Goal: Task Accomplishment & Management: Use online tool/utility

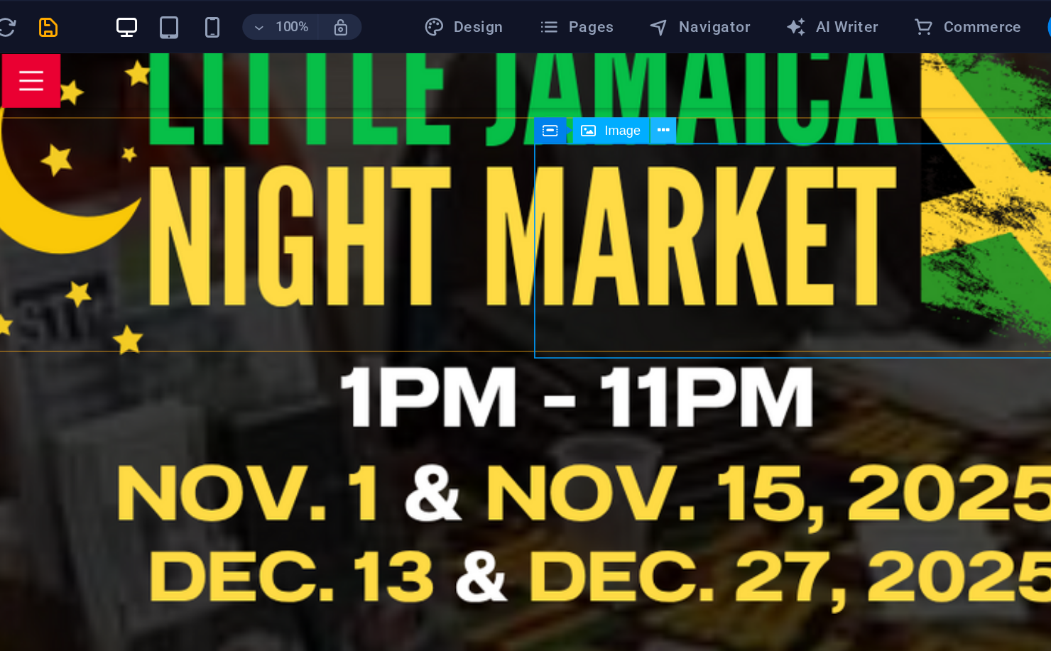
click at [642, 87] on icon at bounding box center [644, 86] width 8 height 15
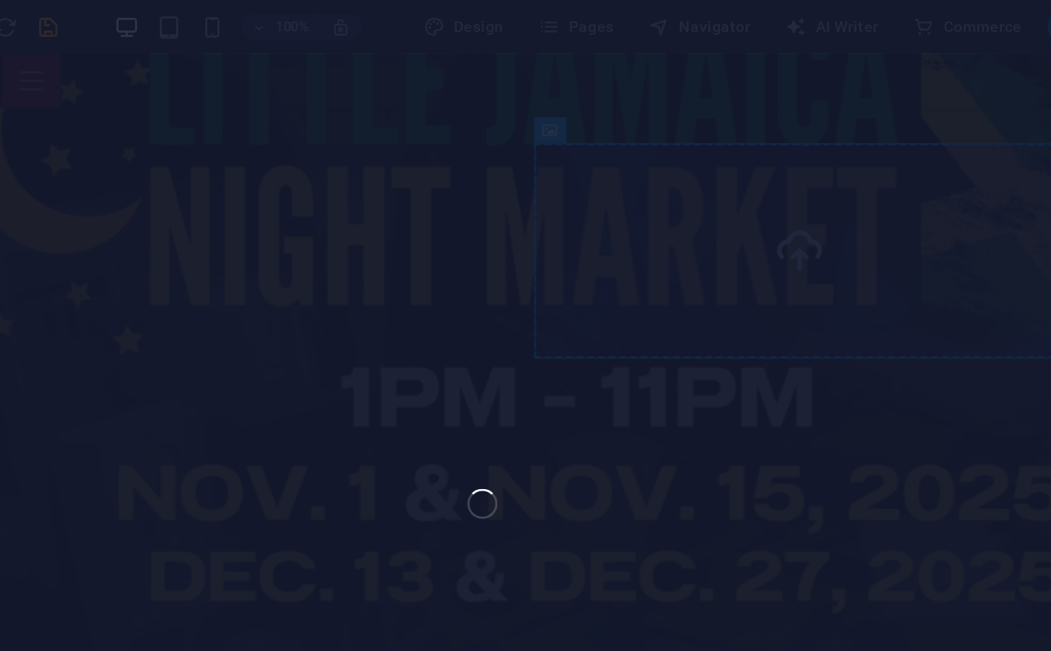
select select "px"
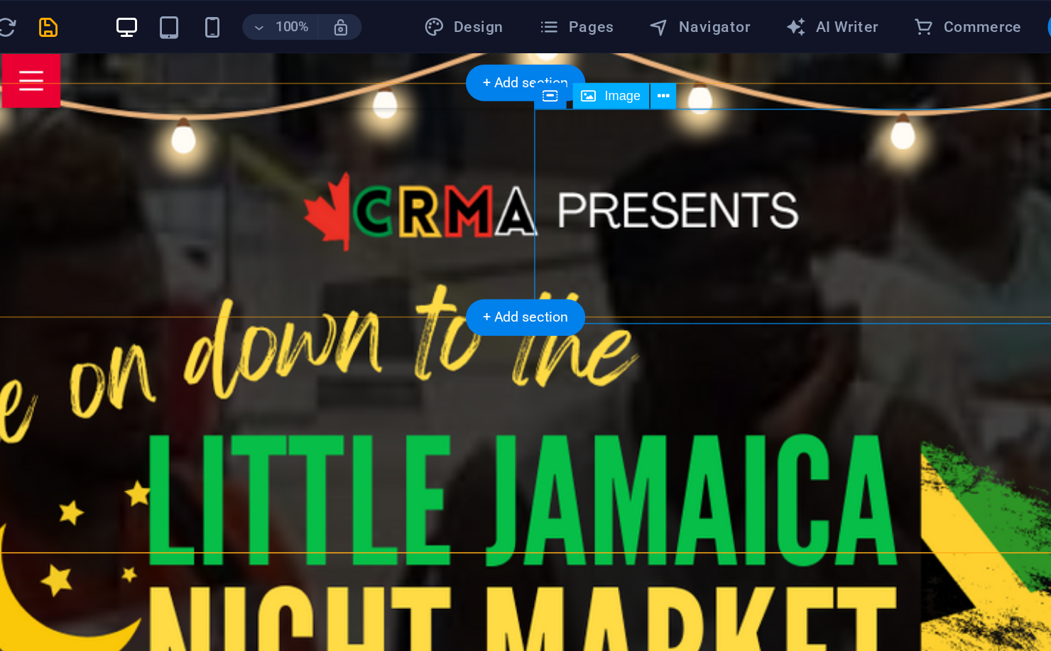
scroll to position [1534, 0]
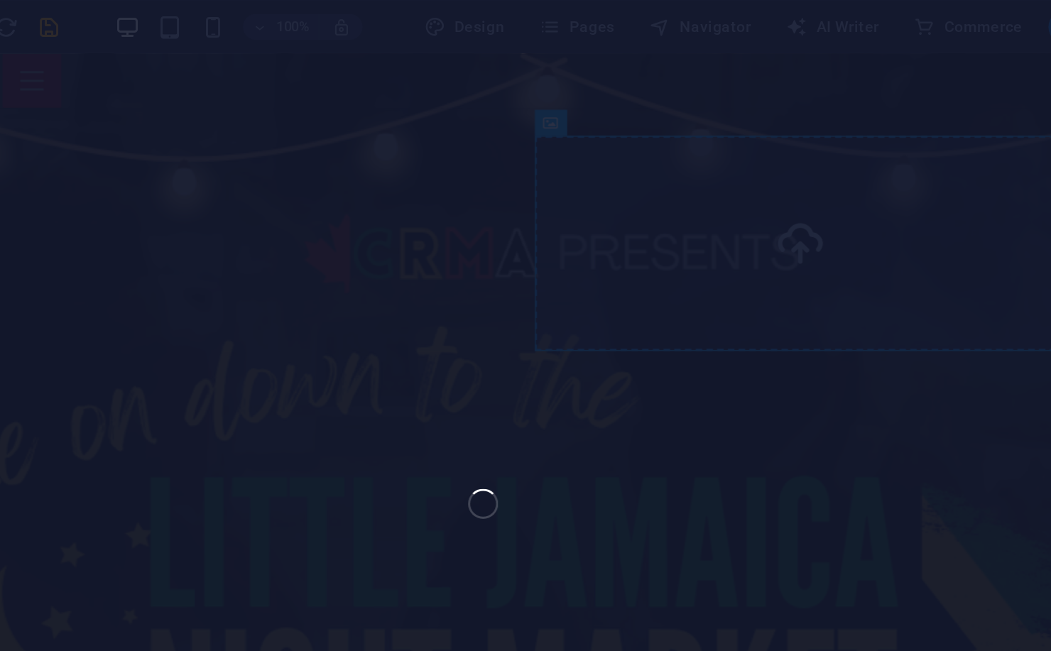
select select "px"
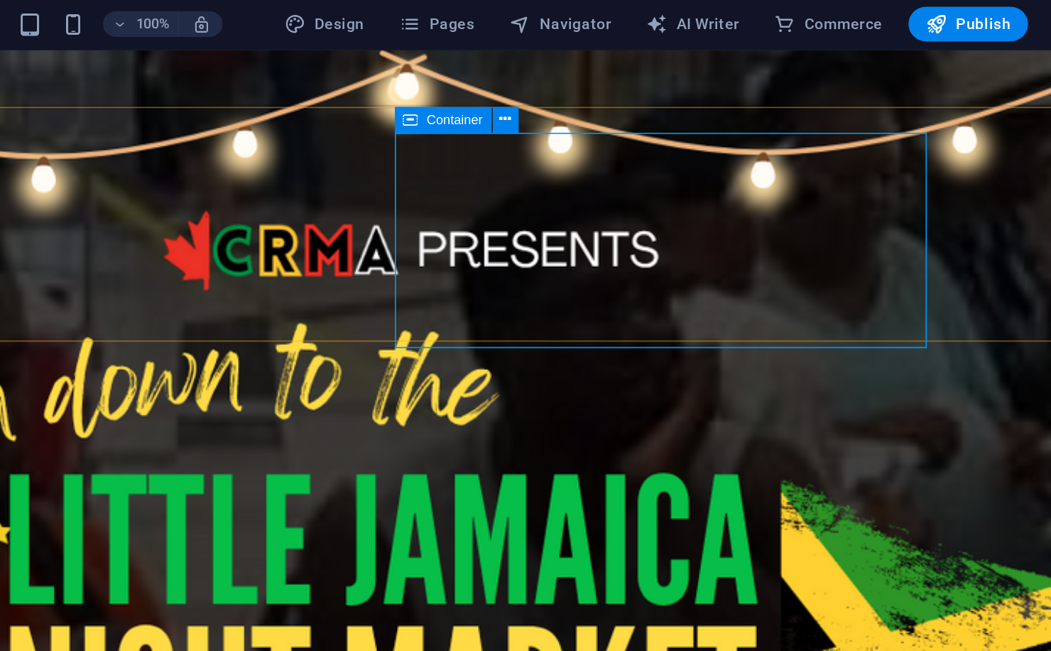
click at [615, 81] on span "Image" at bounding box center [617, 81] width 23 height 9
click at [651, 82] on button at bounding box center [644, 80] width 17 height 17
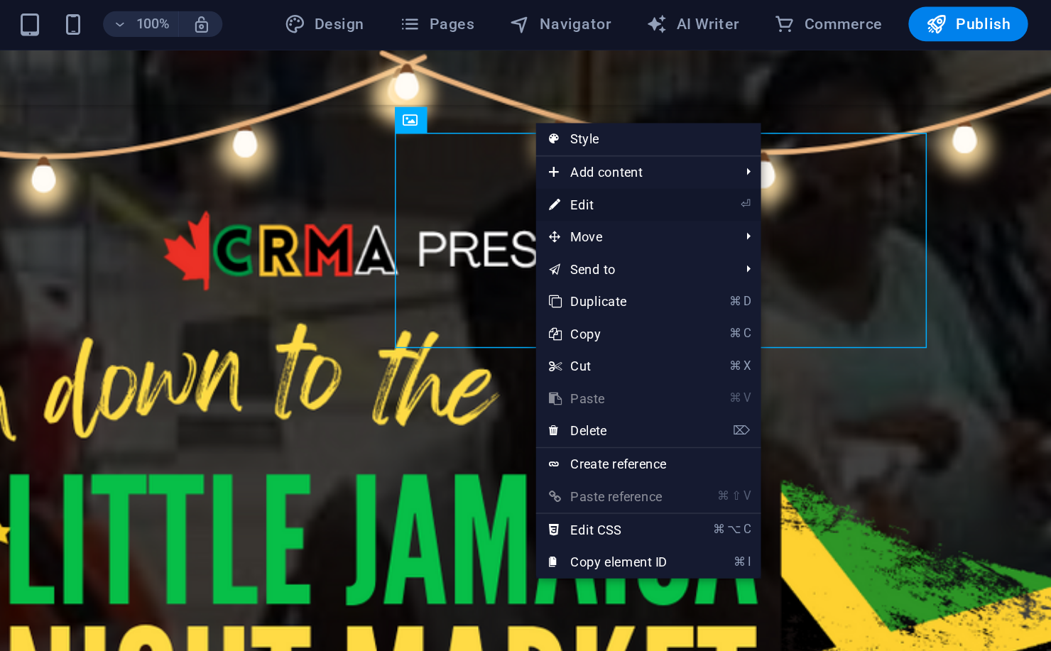
click at [694, 138] on link "⏎ Edit" at bounding box center [699, 136] width 95 height 21
select select "px"
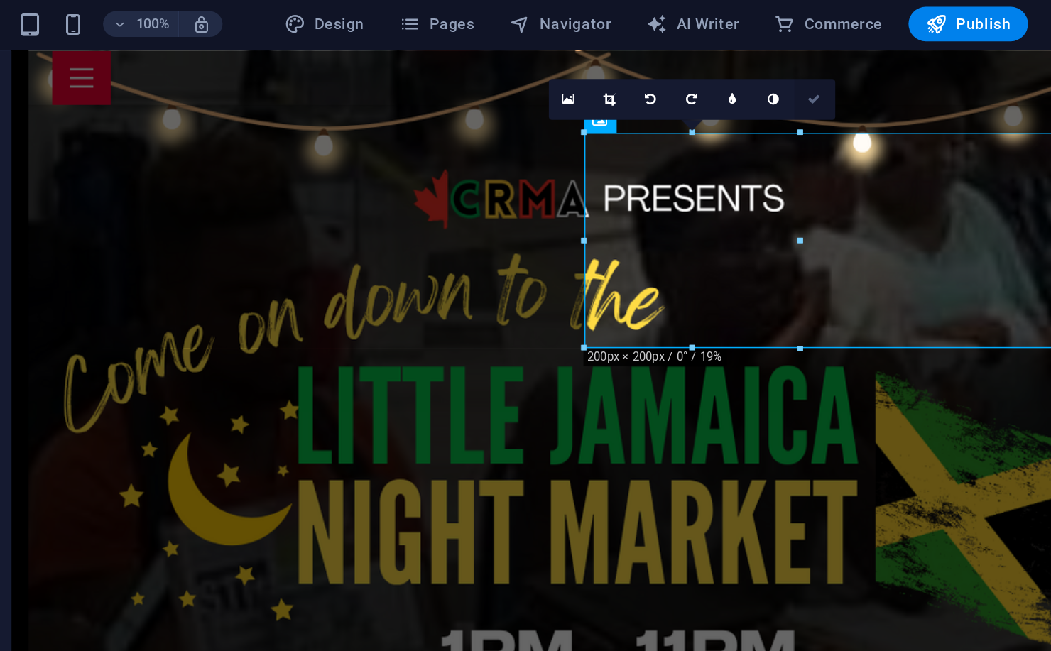
click at [835, 72] on link at bounding box center [836, 67] width 27 height 27
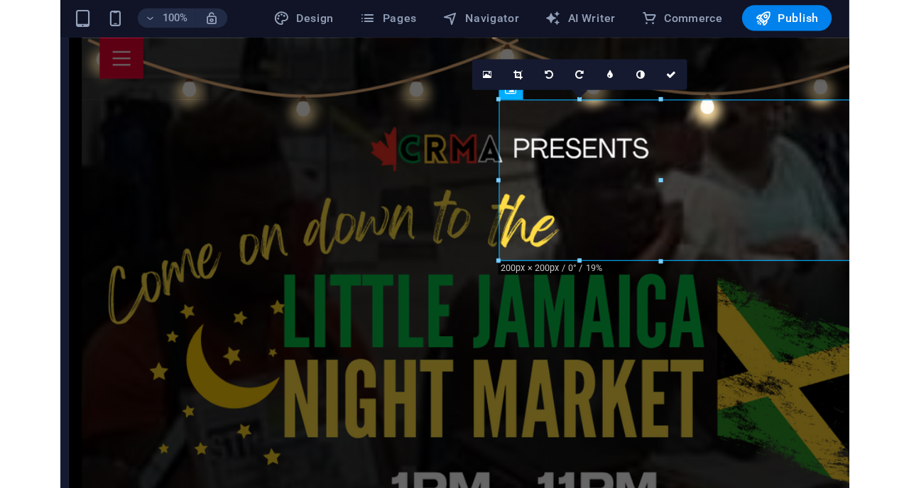
scroll to position [1538, 0]
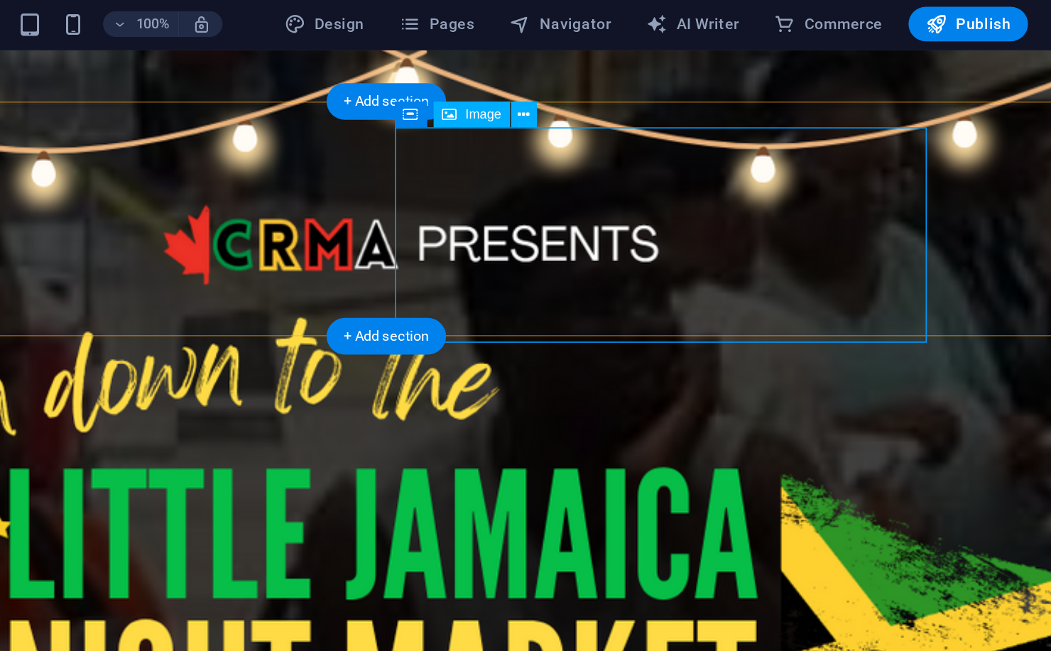
drag, startPoint x: 197, startPoint y: 124, endPoint x: -53, endPoint y: 124, distance: 250.6
select select "px"
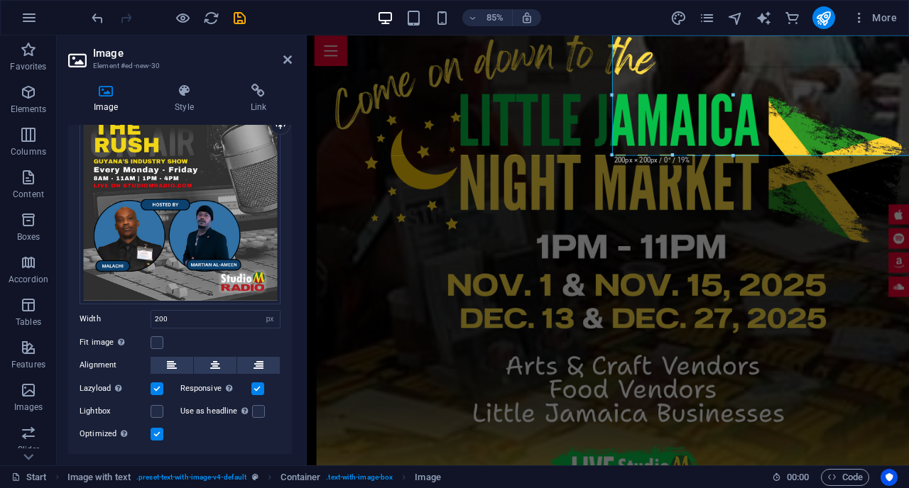
scroll to position [89, 0]
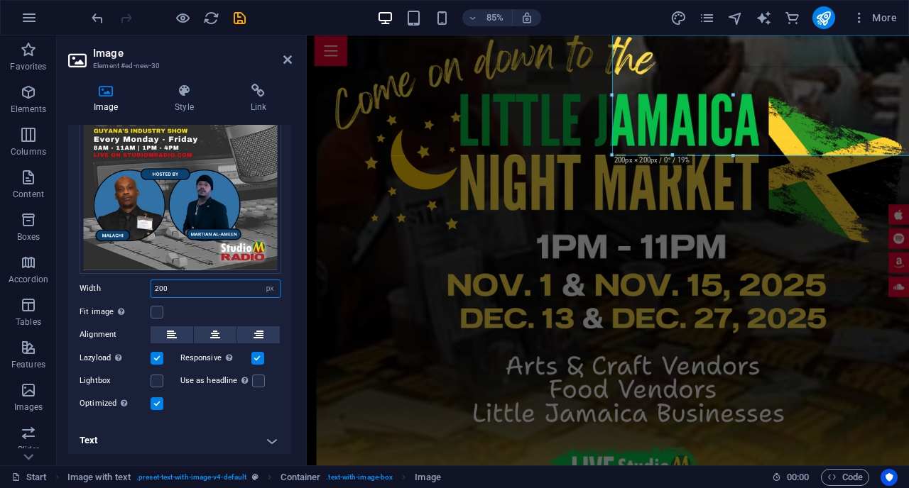
click at [180, 288] on input "200" at bounding box center [215, 288] width 128 height 17
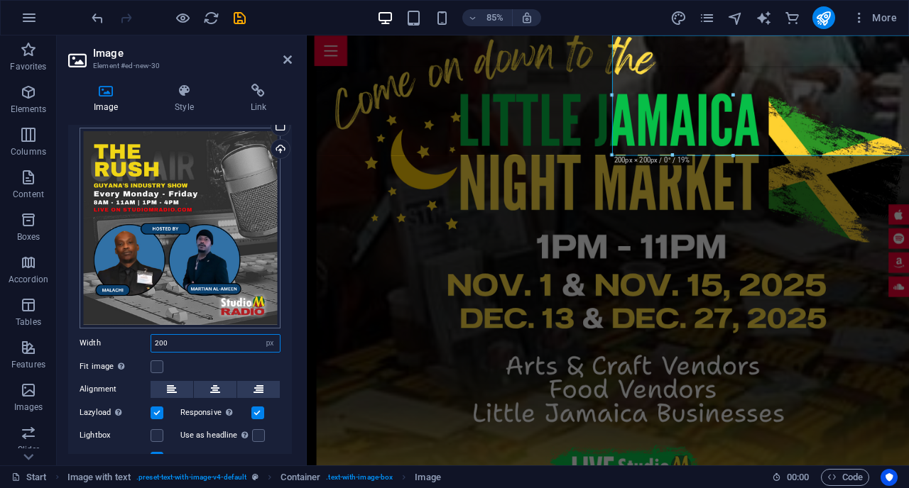
scroll to position [0, 0]
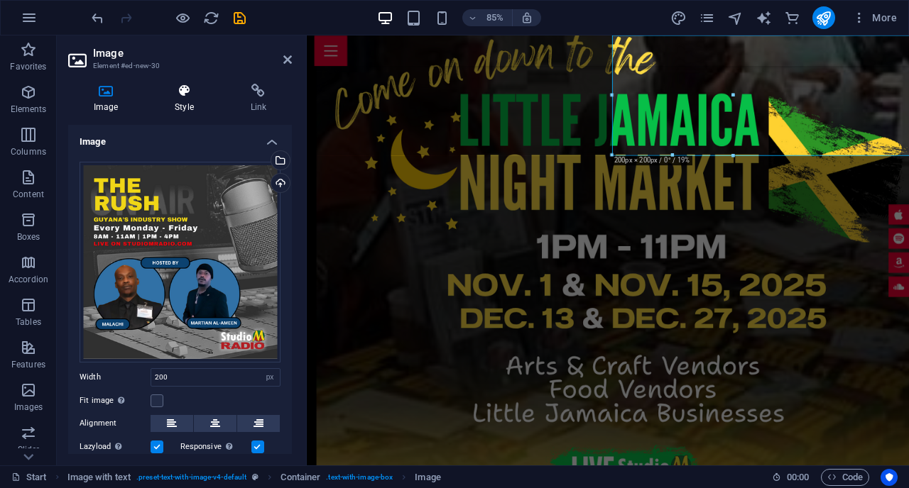
click at [168, 108] on h4 "Style" at bounding box center [186, 99] width 75 height 30
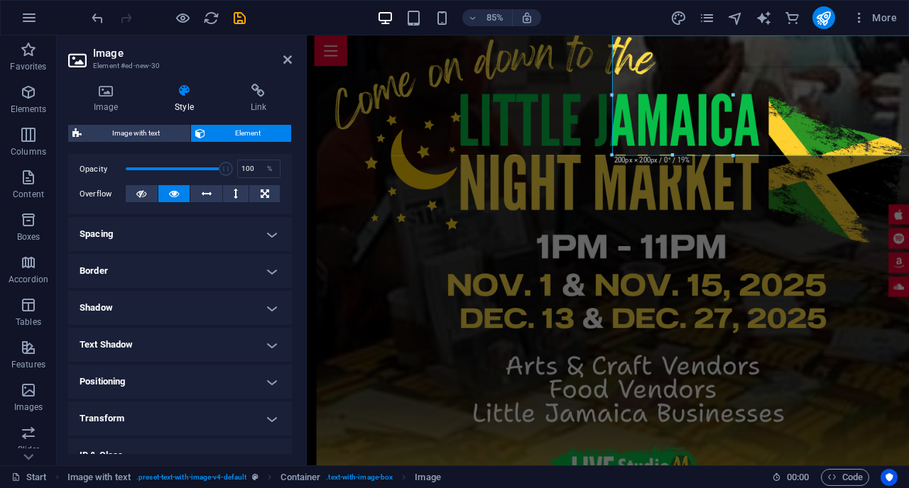
scroll to position [138, 0]
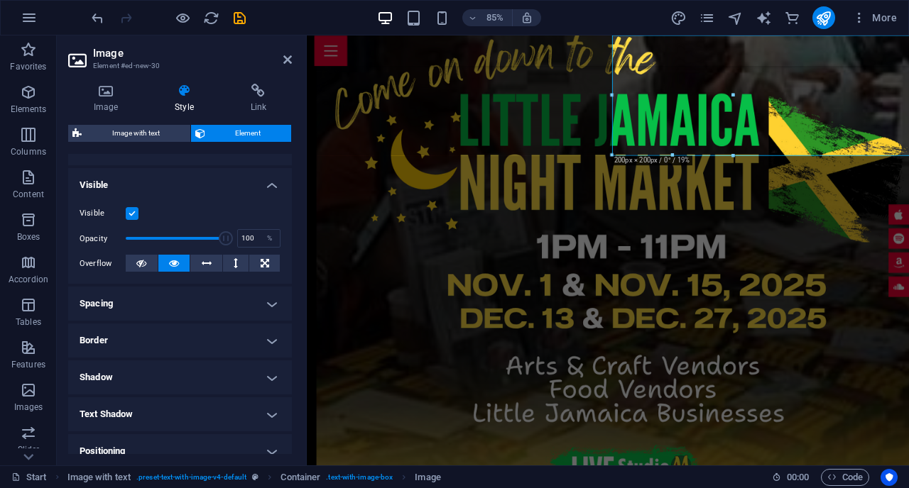
click at [217, 293] on h4 "Spacing" at bounding box center [180, 304] width 224 height 34
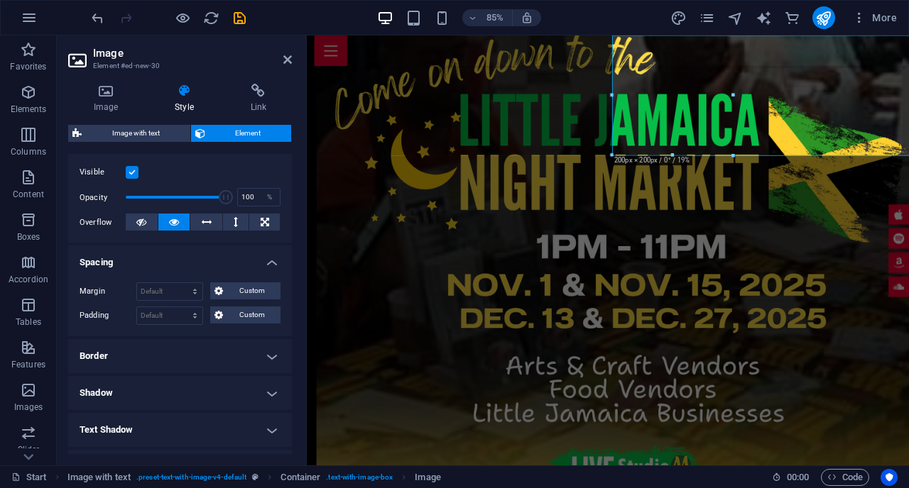
scroll to position [219, 0]
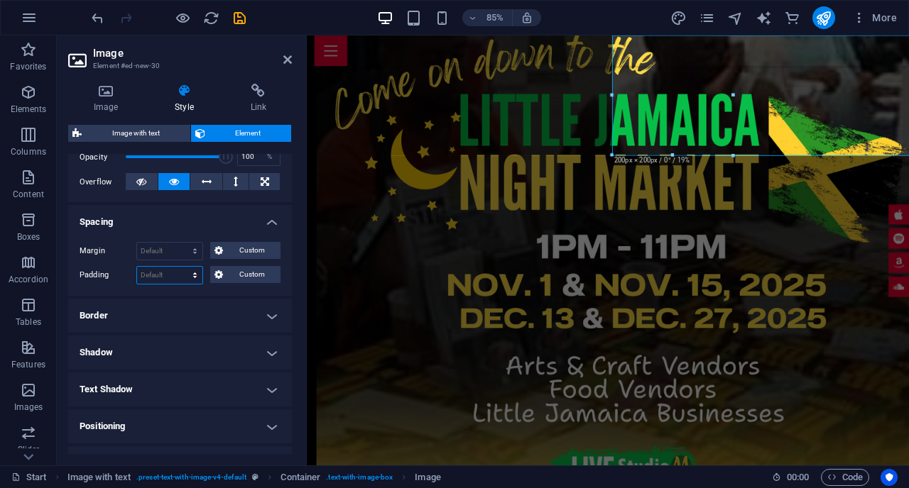
click at [173, 271] on select "Default px rem % vh vw Custom" at bounding box center [169, 275] width 65 height 17
select select "px"
click at [181, 267] on select "Default px rem % vh vw Custom" at bounding box center [169, 275] width 65 height 17
type input "10"
click at [164, 275] on input "10" at bounding box center [169, 275] width 65 height 17
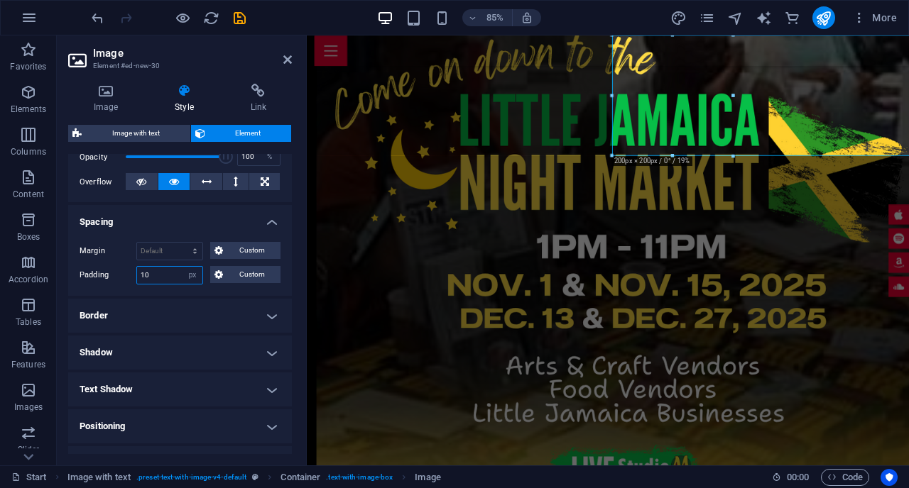
click at [164, 275] on input "10" at bounding box center [169, 275] width 65 height 17
type input "0"
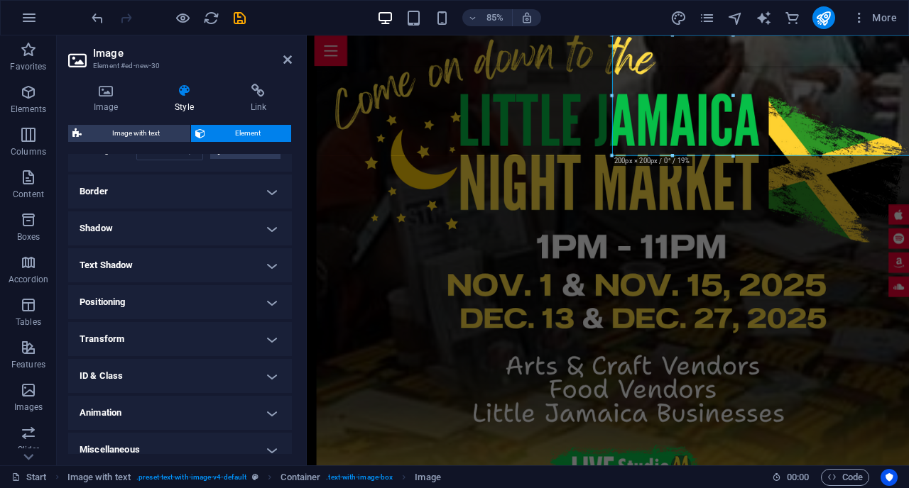
scroll to position [356, 0]
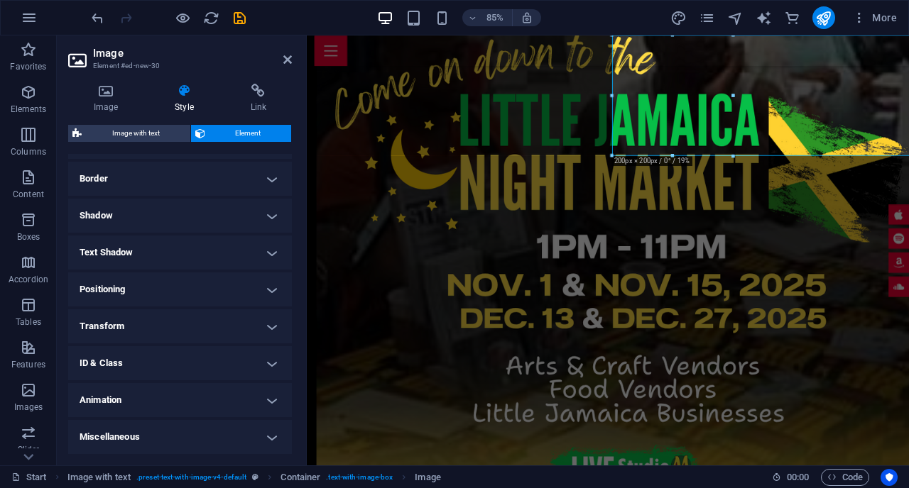
click at [163, 281] on h4 "Positioning" at bounding box center [180, 290] width 224 height 34
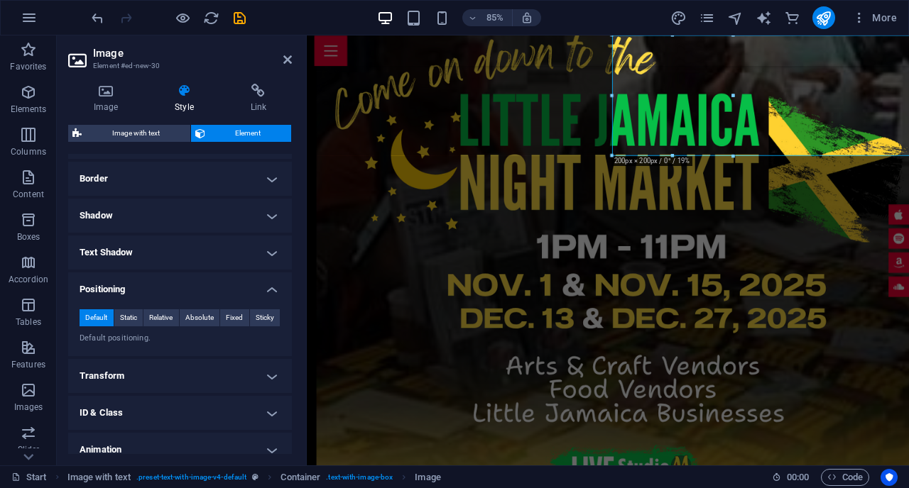
scroll to position [405, 0]
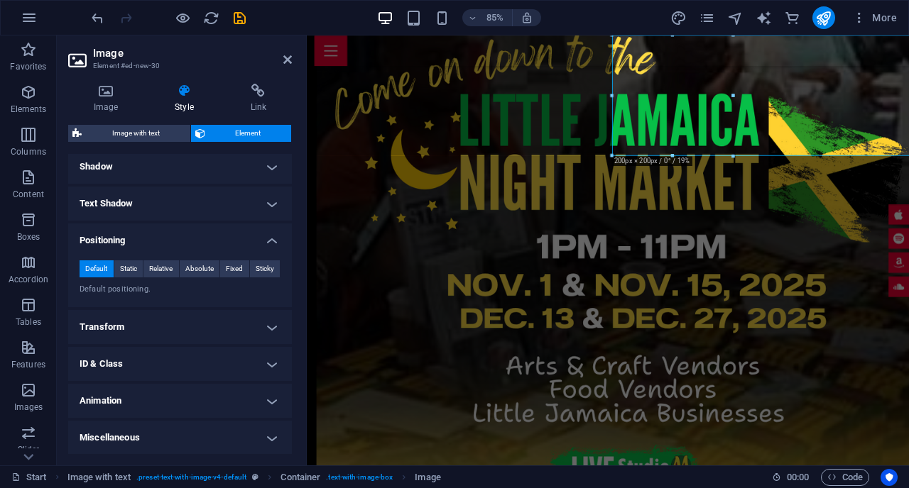
click at [169, 365] on h4 "ID & Class" at bounding box center [180, 364] width 224 height 34
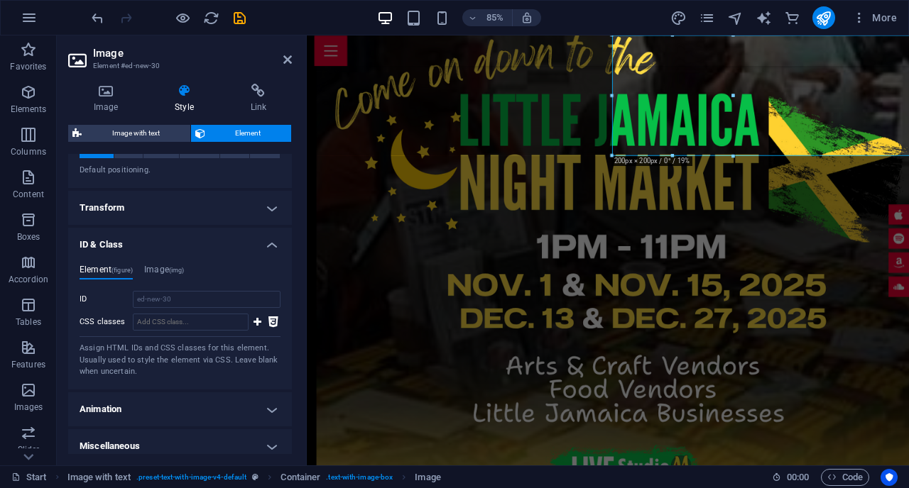
scroll to position [533, 0]
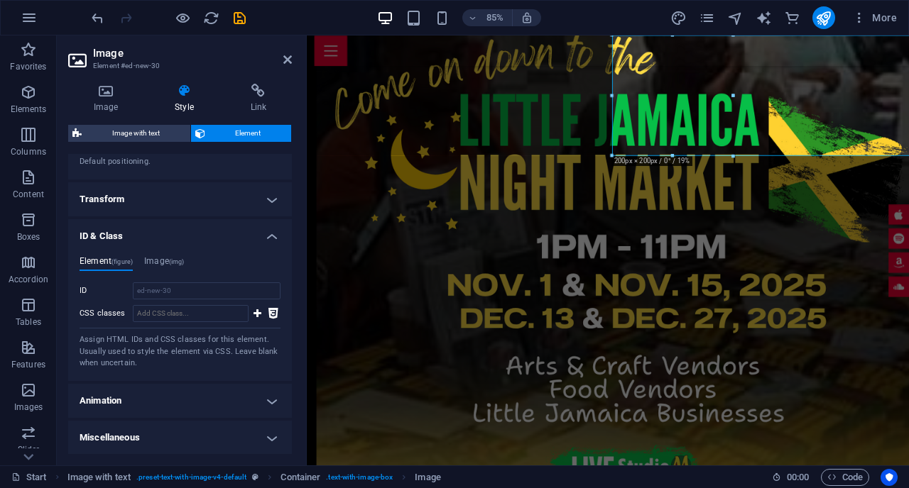
click at [190, 400] on h4 "Animation" at bounding box center [180, 401] width 224 height 34
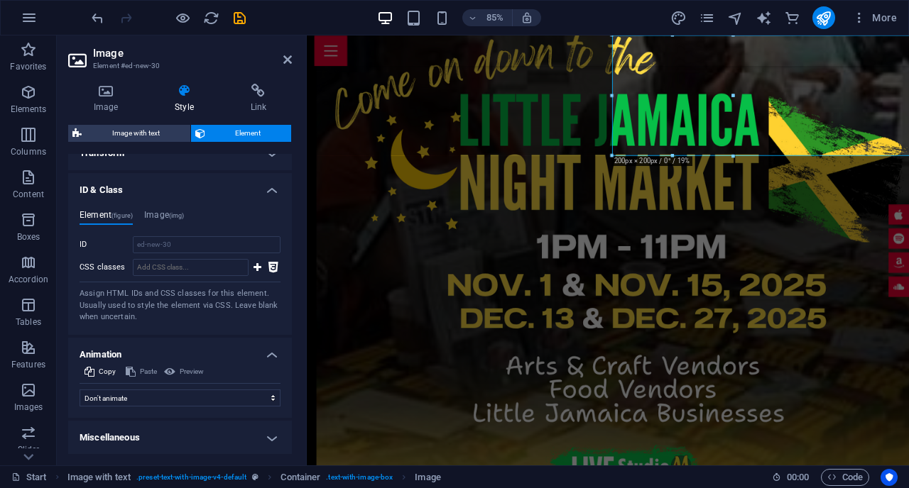
click at [224, 437] on h4 "Miscellaneous" at bounding box center [180, 438] width 224 height 34
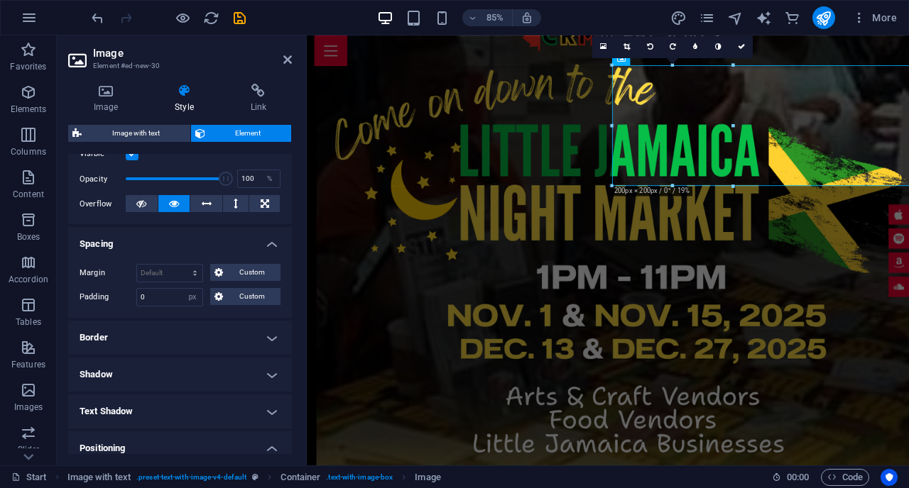
scroll to position [0, 0]
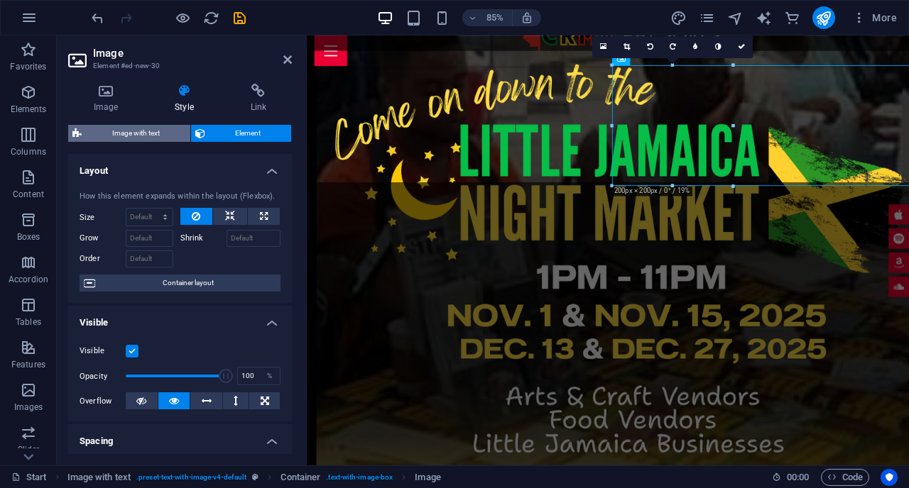
click at [138, 130] on span "Image with text" at bounding box center [136, 133] width 100 height 17
select select "rem"
select select "px"
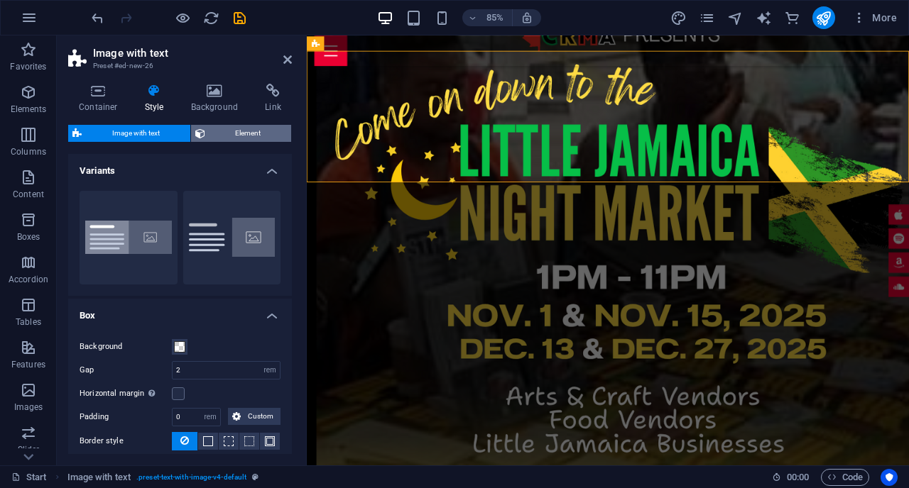
click at [242, 131] on span "Element" at bounding box center [248, 133] width 78 height 17
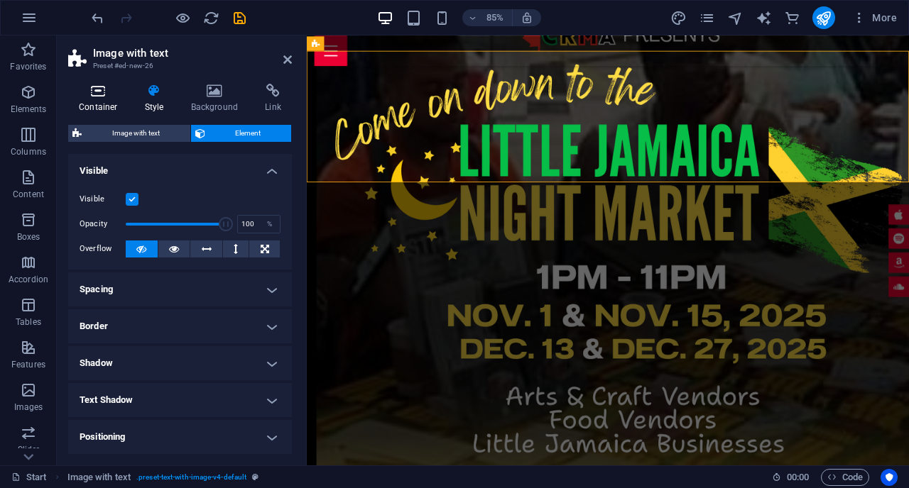
click at [102, 99] on h4 "Container" at bounding box center [101, 99] width 66 height 30
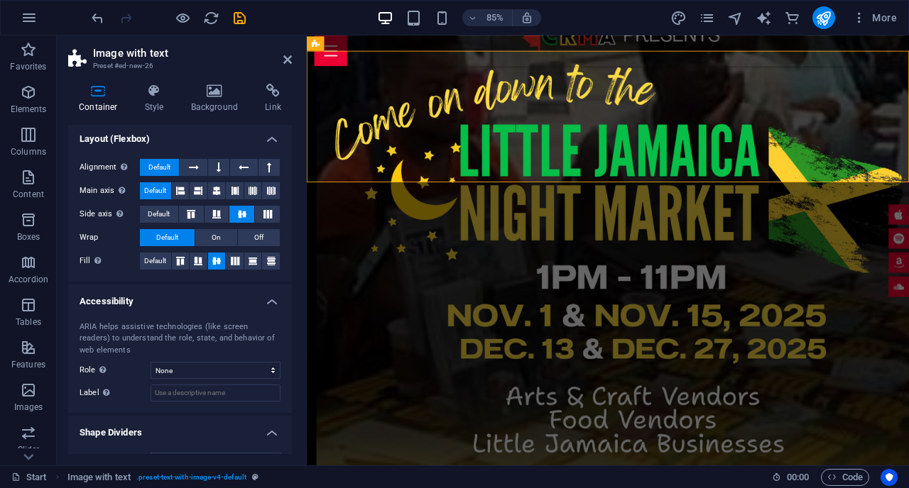
scroll to position [203, 0]
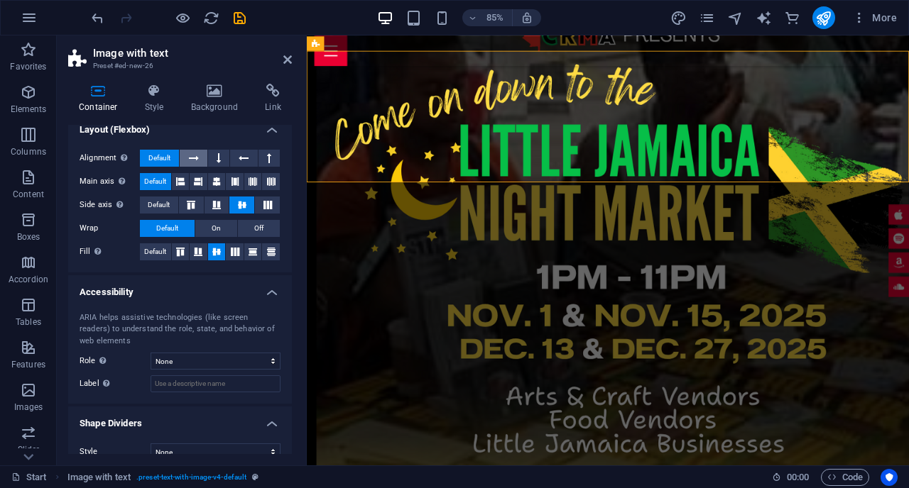
click at [193, 154] on icon at bounding box center [194, 158] width 10 height 17
click at [158, 158] on span "Default" at bounding box center [159, 158] width 22 height 17
click at [184, 158] on button at bounding box center [193, 158] width 27 height 17
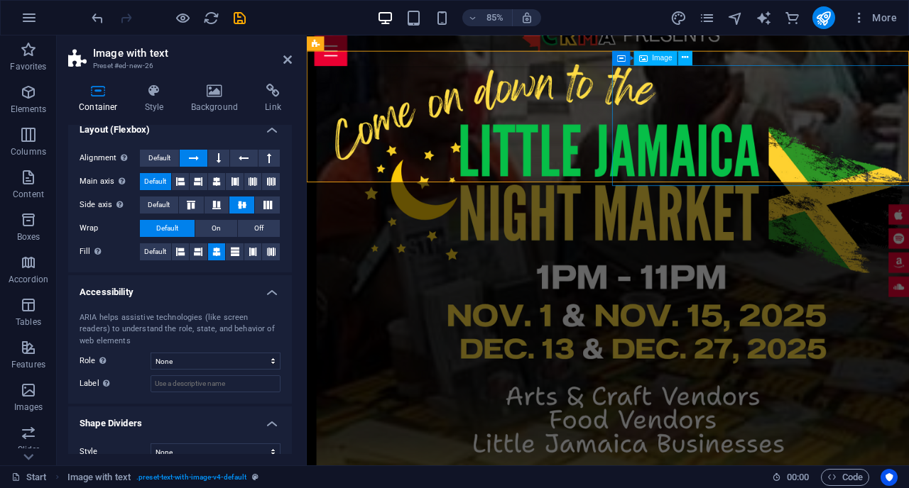
click at [183, 160] on button at bounding box center [193, 158] width 27 height 17
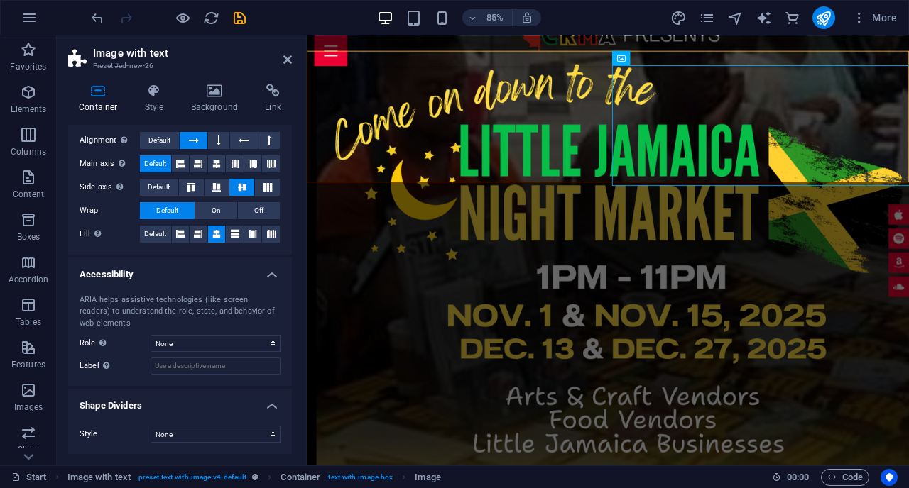
scroll to position [0, 0]
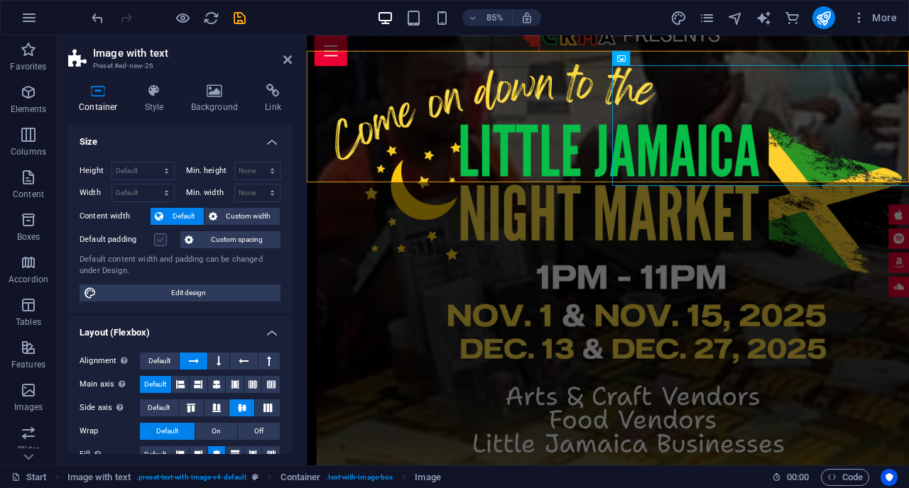
click at [163, 243] on label at bounding box center [160, 240] width 13 height 13
click at [0, 0] on input "Default padding" at bounding box center [0, 0] width 0 height 0
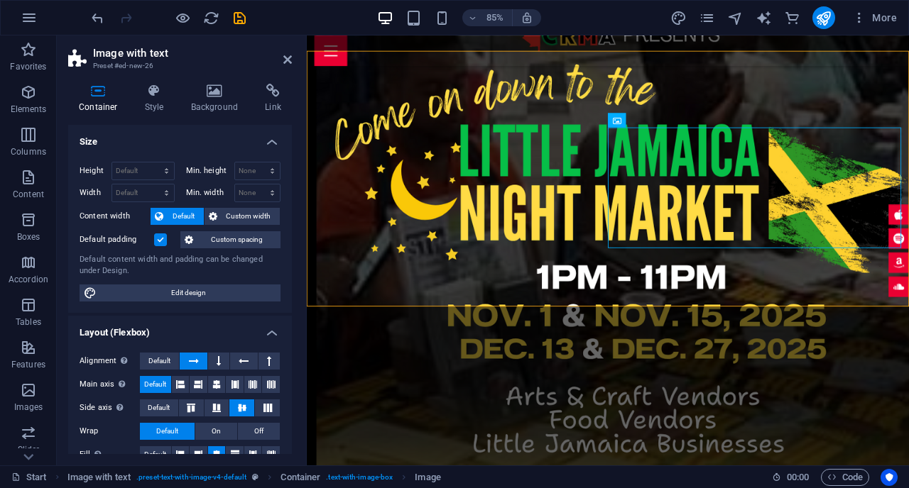
click at [163, 243] on label at bounding box center [160, 240] width 13 height 13
click at [0, 0] on input "Default padding" at bounding box center [0, 0] width 0 height 0
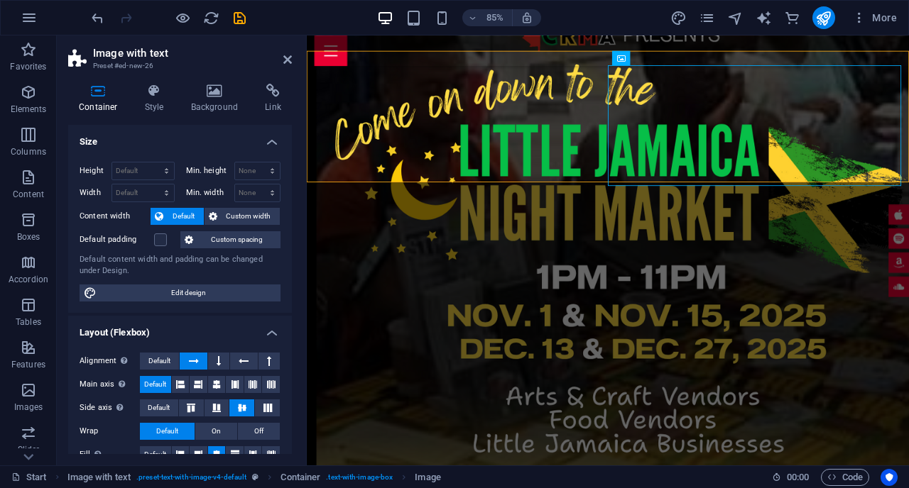
click at [237, 240] on span "Custom spacing" at bounding box center [236, 239] width 79 height 17
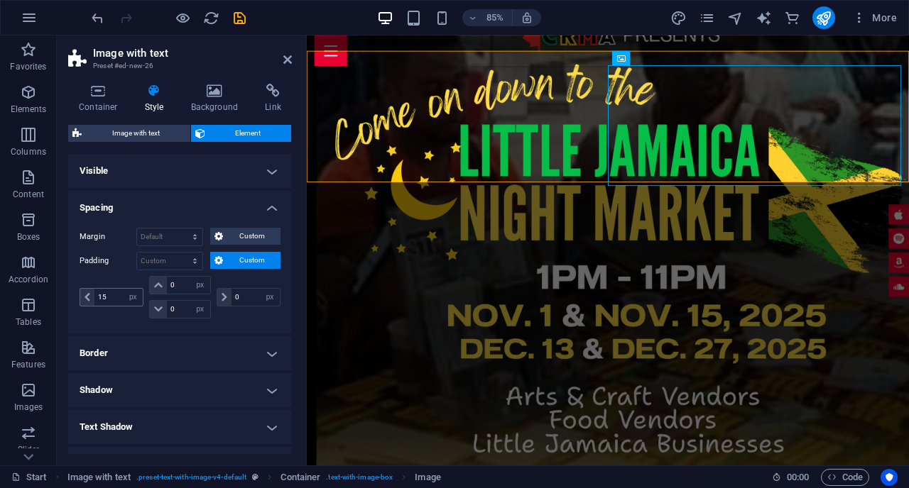
click at [86, 299] on icon at bounding box center [87, 297] width 6 height 9
click at [85, 299] on icon at bounding box center [87, 297] width 6 height 9
drag, startPoint x: 89, startPoint y: 299, endPoint x: 98, endPoint y: 298, distance: 9.3
click at [89, 299] on icon at bounding box center [87, 297] width 6 height 9
click at [114, 297] on input "15" at bounding box center [118, 297] width 48 height 17
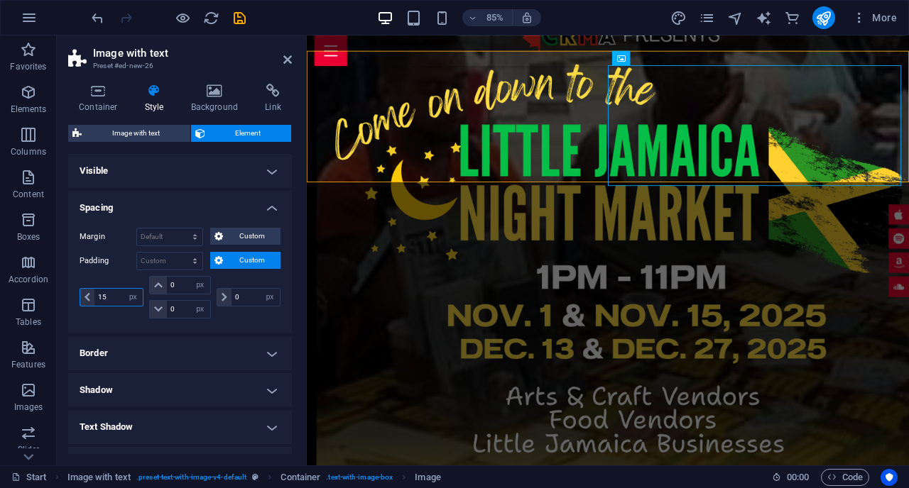
click at [114, 297] on input "15" at bounding box center [118, 297] width 48 height 17
type input "15"
select select "px"
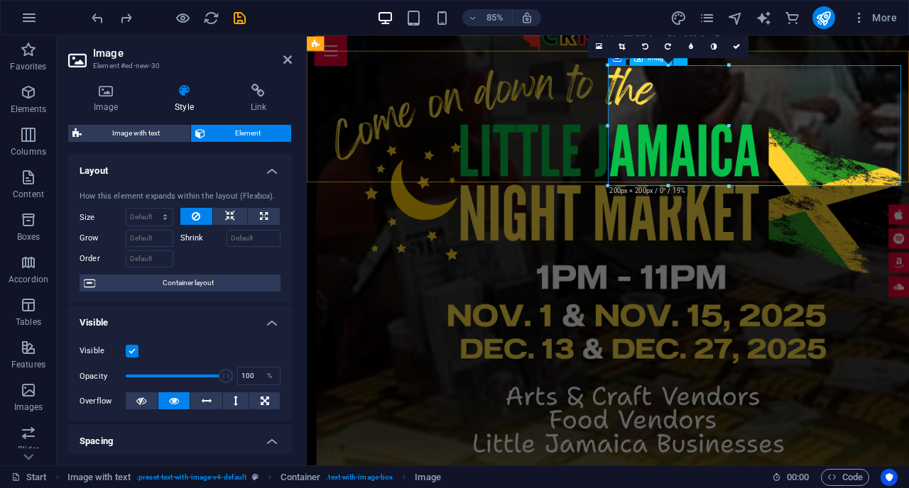
click at [742, 46] on link at bounding box center [736, 46] width 23 height 23
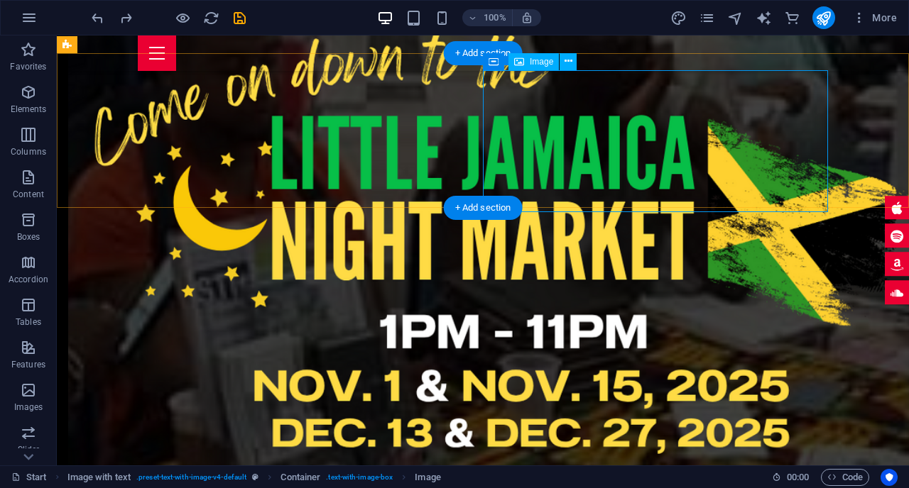
drag, startPoint x: 785, startPoint y: 108, endPoint x: 620, endPoint y: 121, distance: 165.9
select select "px"
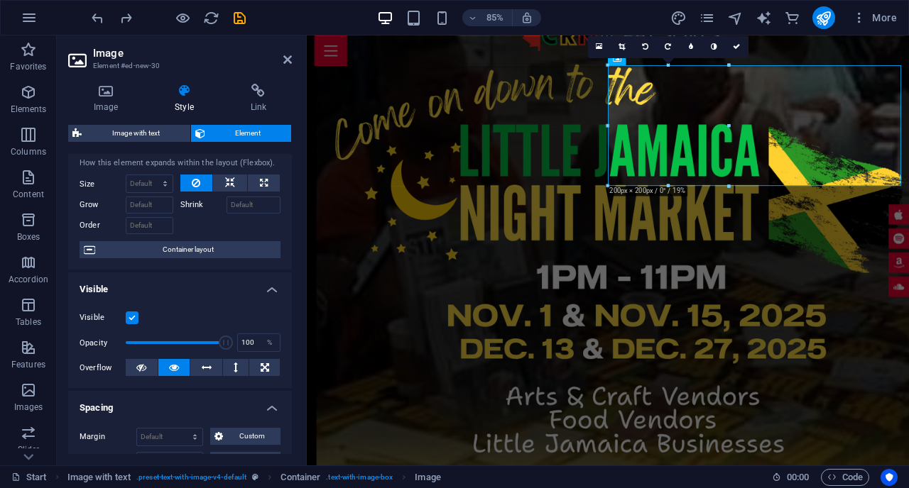
scroll to position [39, 0]
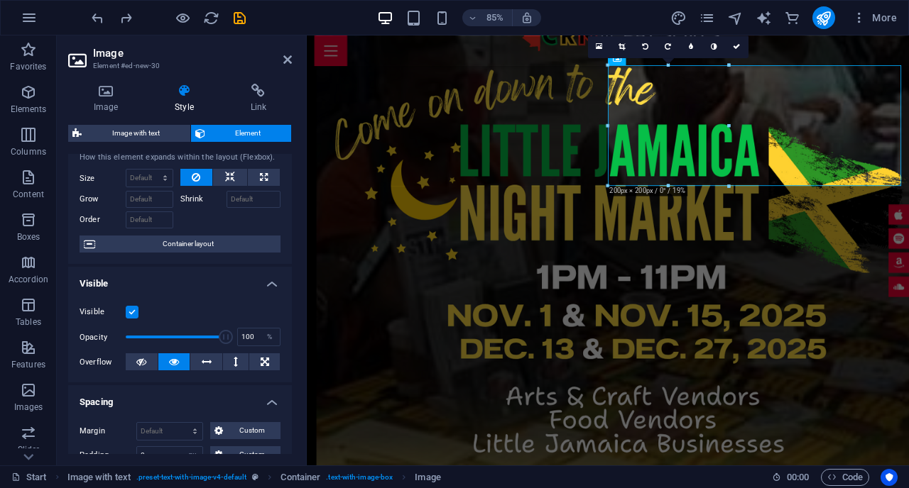
click at [150, 250] on span "Container layout" at bounding box center [187, 244] width 177 height 17
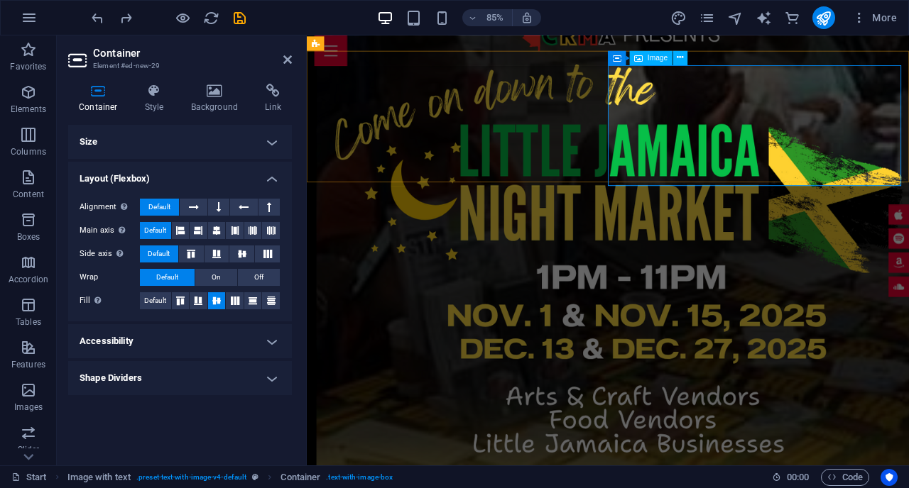
select select "px"
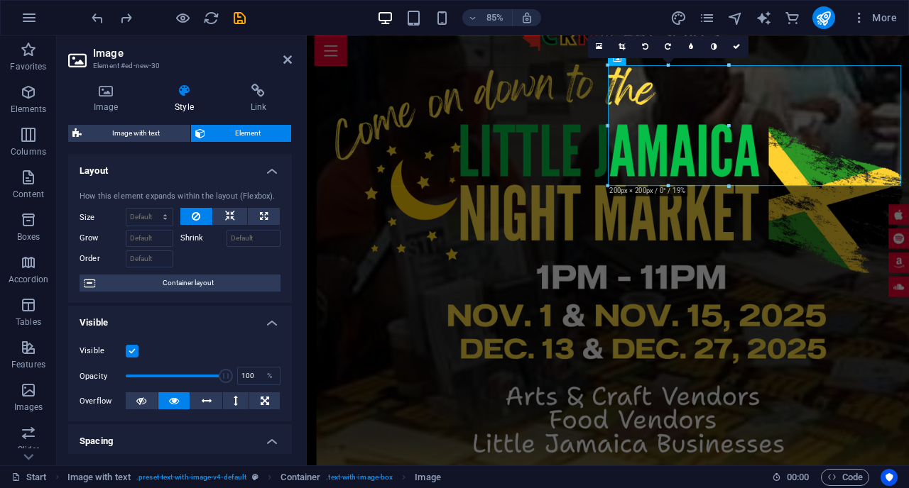
scroll to position [119, 0]
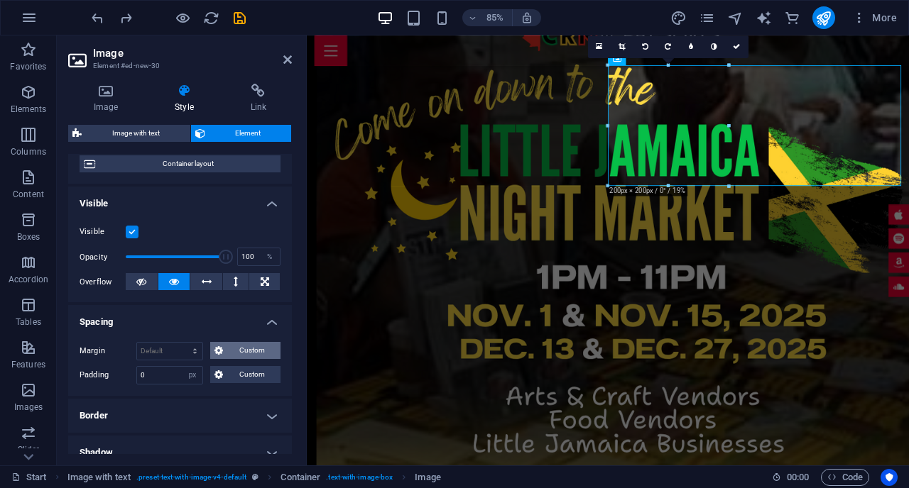
click at [256, 349] on span "Custom" at bounding box center [251, 350] width 49 height 17
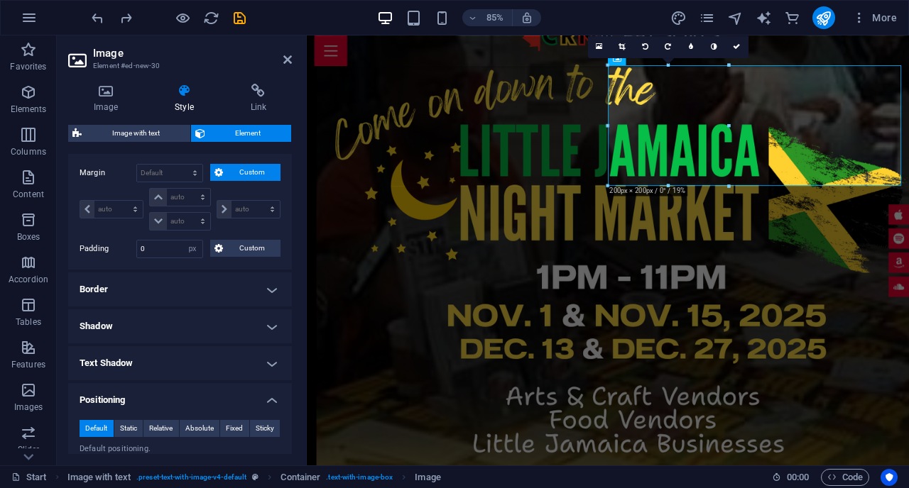
scroll to position [305, 0]
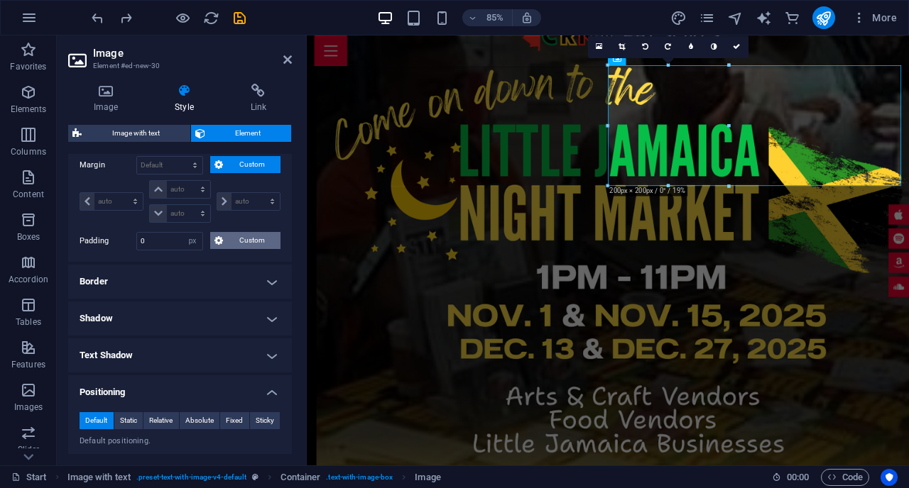
click at [243, 246] on span "Custom" at bounding box center [251, 240] width 49 height 17
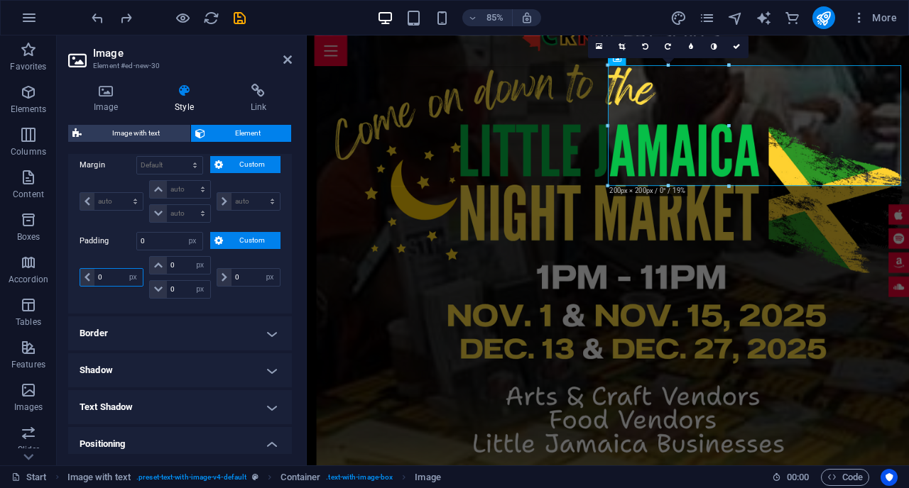
click at [119, 275] on input "0" at bounding box center [118, 277] width 48 height 17
click at [118, 275] on input "0" at bounding box center [118, 277] width 48 height 17
type input "110"
select select "DISABLED_OPTION_VALUE"
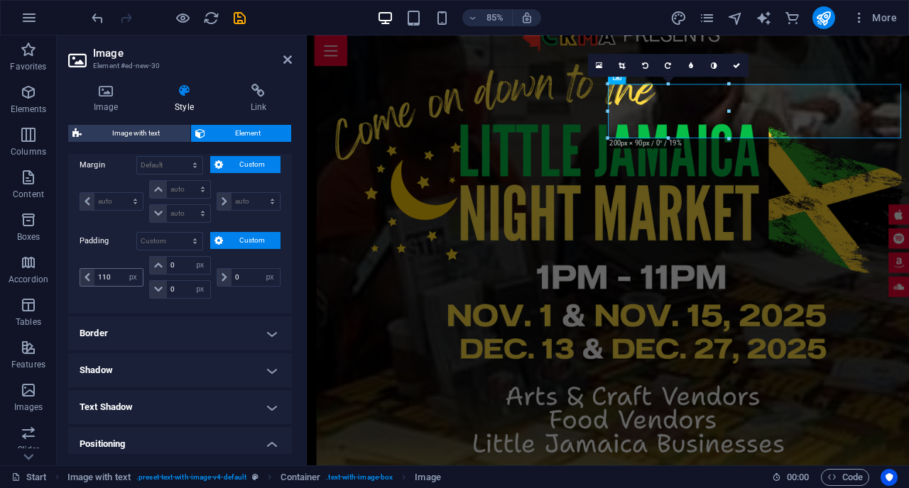
scroll to position [312, 0]
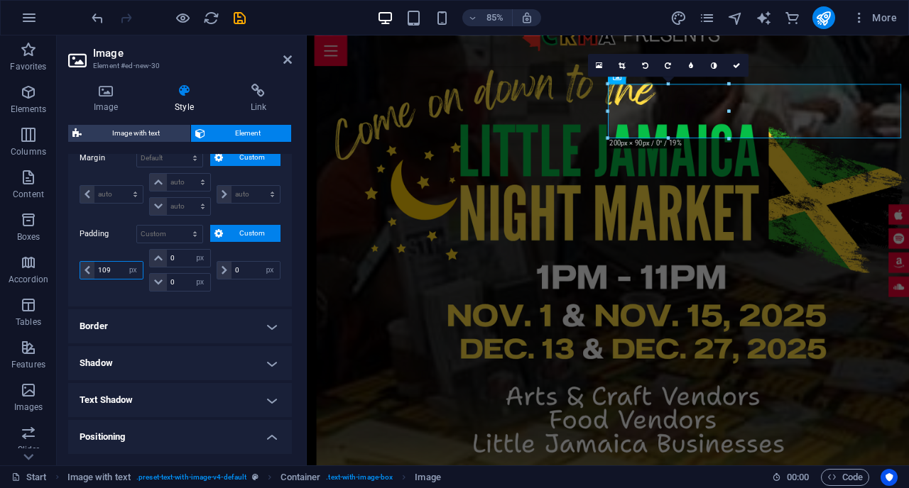
click at [113, 268] on input "109" at bounding box center [118, 270] width 48 height 17
click at [113, 268] on input "108" at bounding box center [118, 270] width 48 height 17
click at [113, 268] on input "110" at bounding box center [118, 270] width 48 height 17
click at [113, 268] on input "104" at bounding box center [118, 270] width 48 height 17
type input "10"
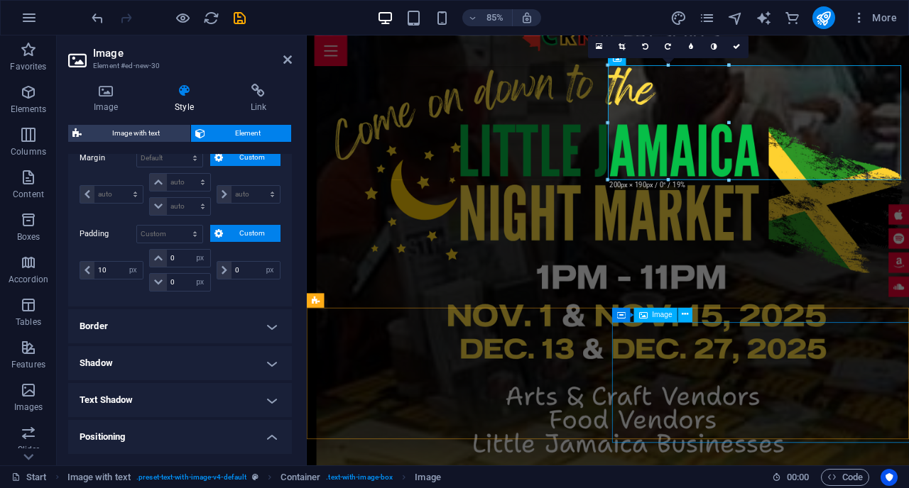
select select "px"
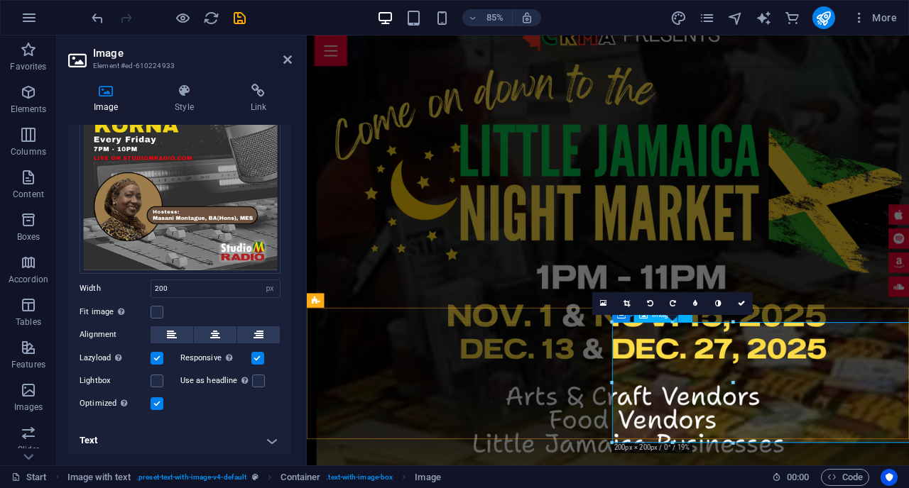
drag, startPoint x: 890, startPoint y: 382, endPoint x: 865, endPoint y: 380, distance: 24.9
click at [748, 307] on link at bounding box center [741, 303] width 23 height 23
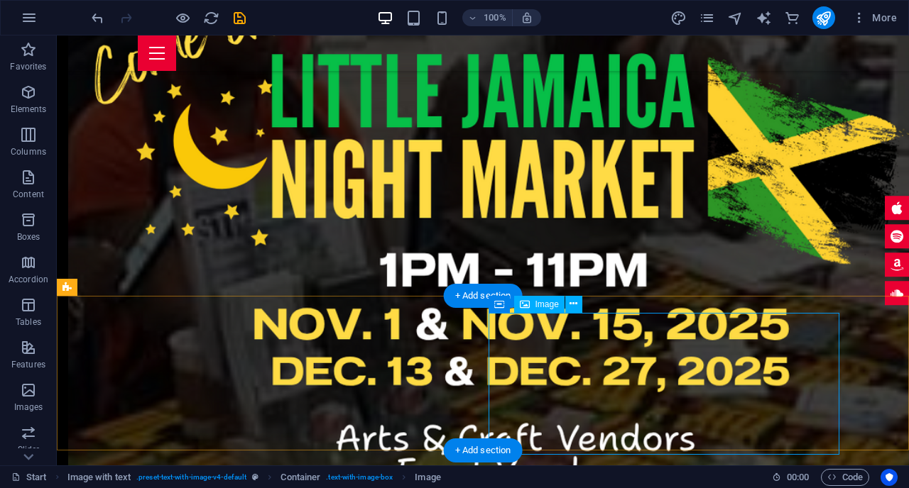
scroll to position [1614, 0]
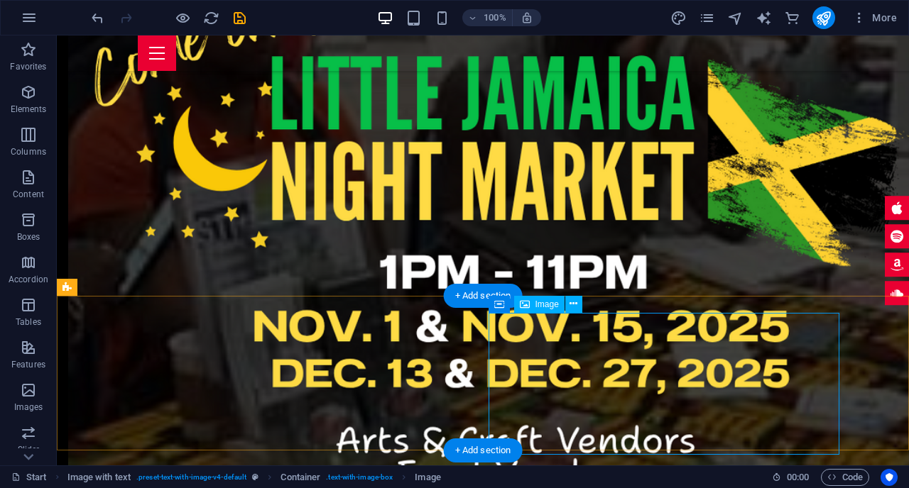
select select "px"
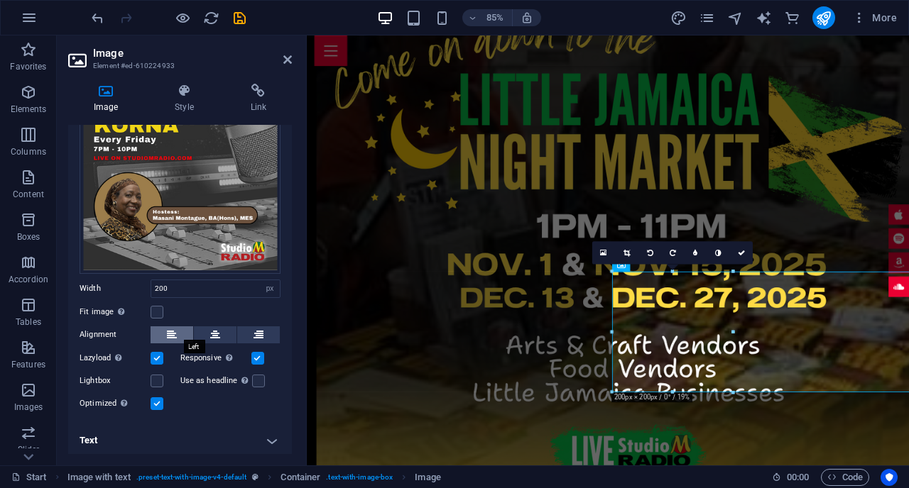
scroll to position [0, 0]
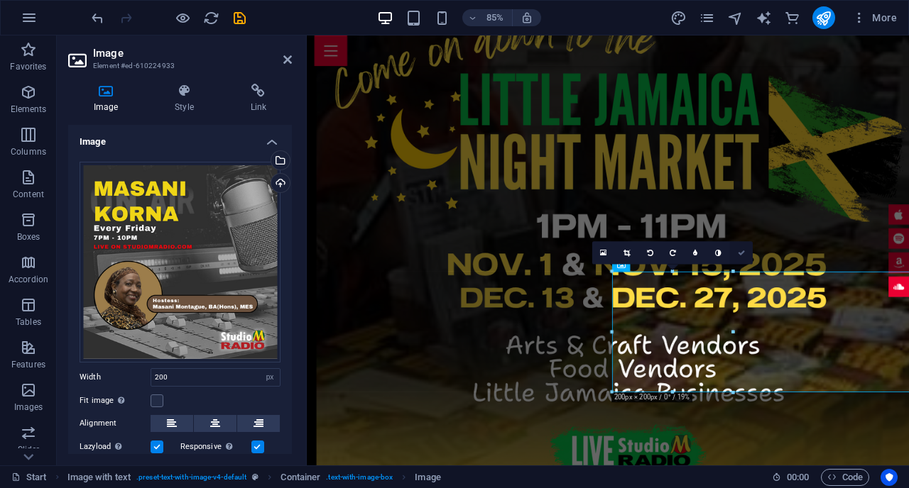
click at [745, 253] on link at bounding box center [741, 252] width 23 height 23
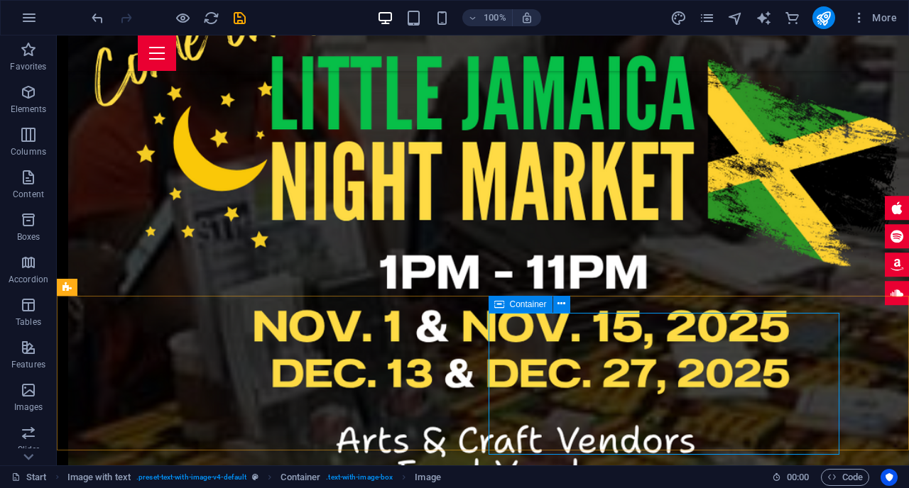
click at [503, 307] on icon at bounding box center [499, 304] width 10 height 17
click at [503, 302] on icon at bounding box center [499, 304] width 10 height 17
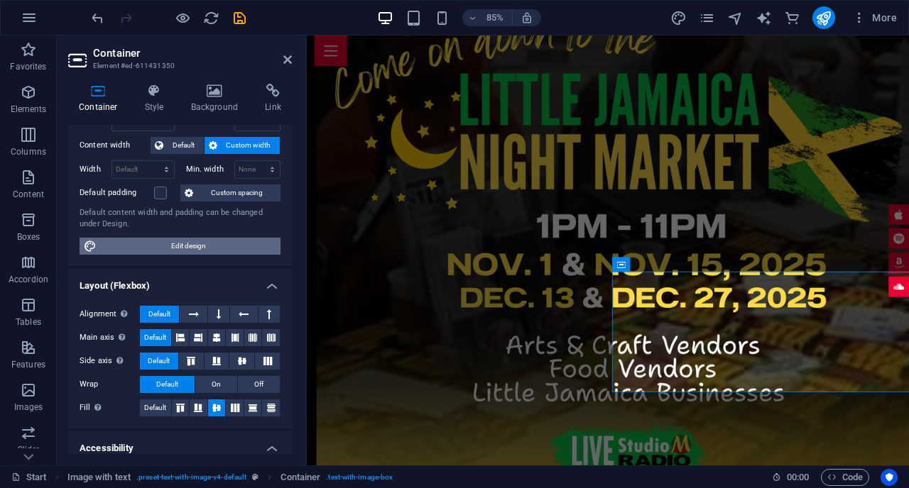
scroll to position [29, 0]
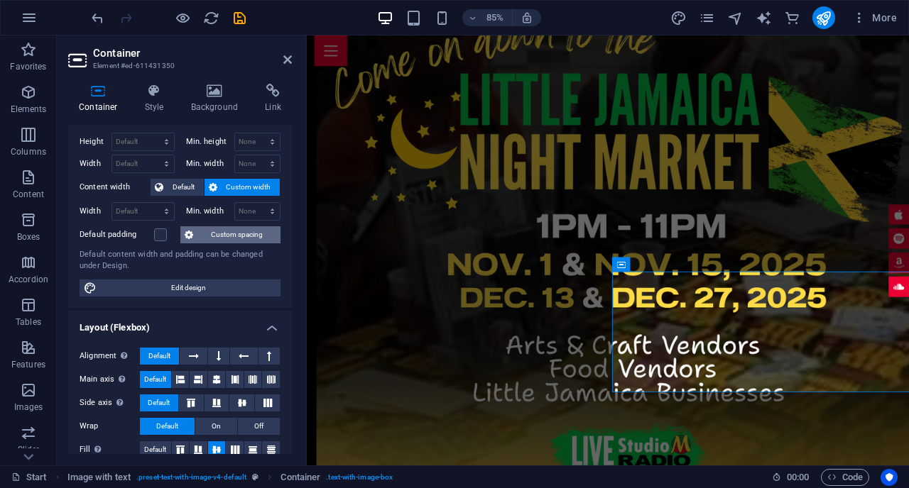
click at [228, 234] on span "Custom spacing" at bounding box center [236, 234] width 79 height 17
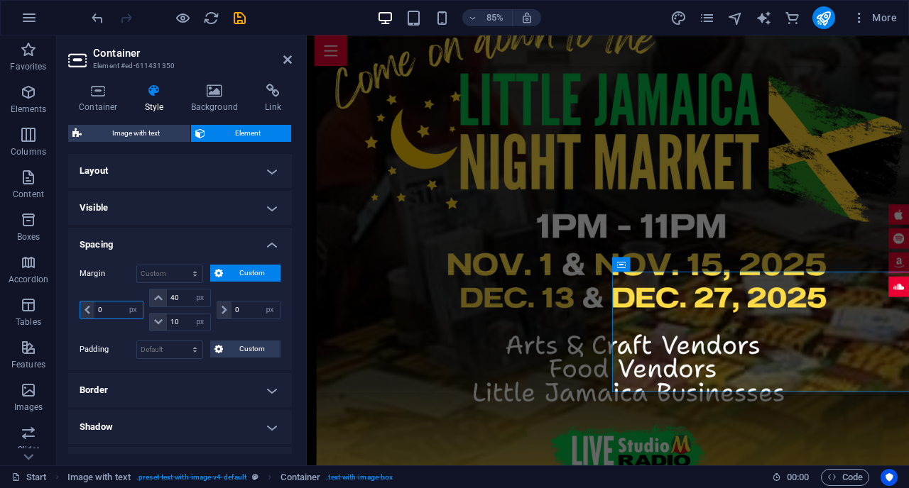
click at [109, 313] on input "0" at bounding box center [118, 310] width 48 height 17
type input "10"
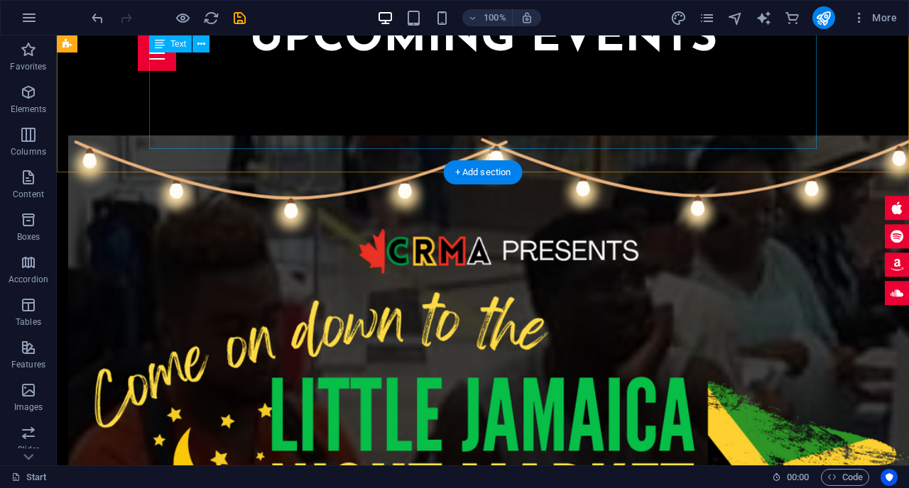
scroll to position [1514, 0]
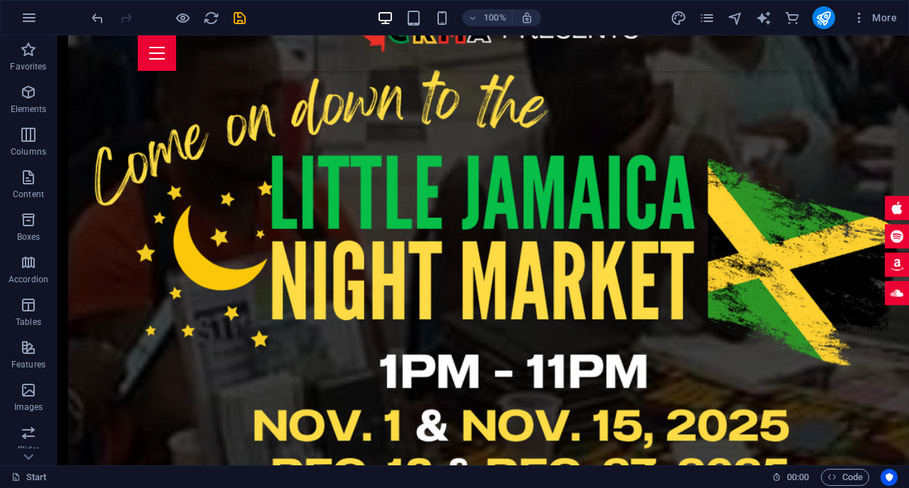
click at [811, 26] on div "More" at bounding box center [786, 17] width 232 height 23
click at [821, 23] on icon "publish" at bounding box center [823, 18] width 16 height 16
checkbox input "false"
click at [822, 16] on icon "publish" at bounding box center [823, 18] width 16 height 16
